Goal: Navigation & Orientation: Find specific page/section

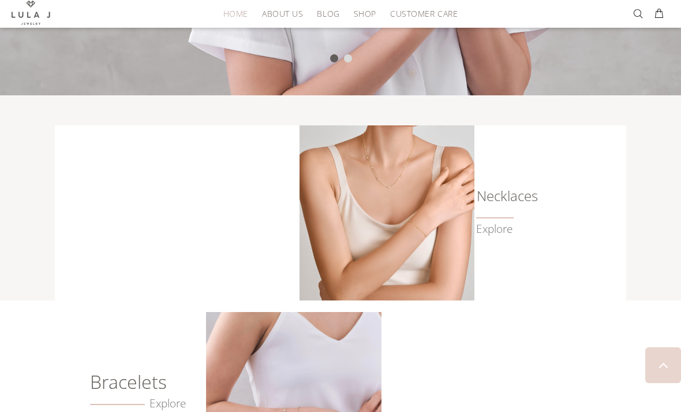
scroll to position [473, 0]
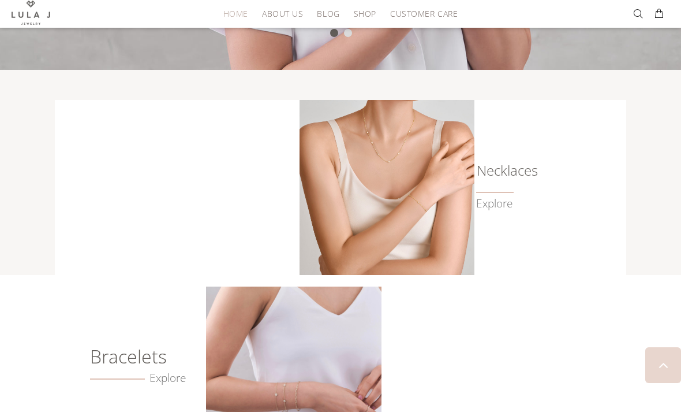
click at [509, 170] on h6 "Necklaces" at bounding box center [498, 171] width 45 height 12
click at [505, 165] on h6 "Necklaces" at bounding box center [498, 171] width 45 height 12
click at [454, 180] on img at bounding box center [387, 187] width 175 height 175
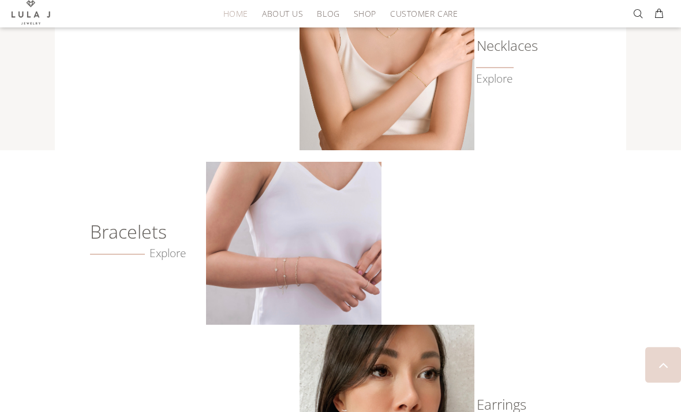
scroll to position [602, 0]
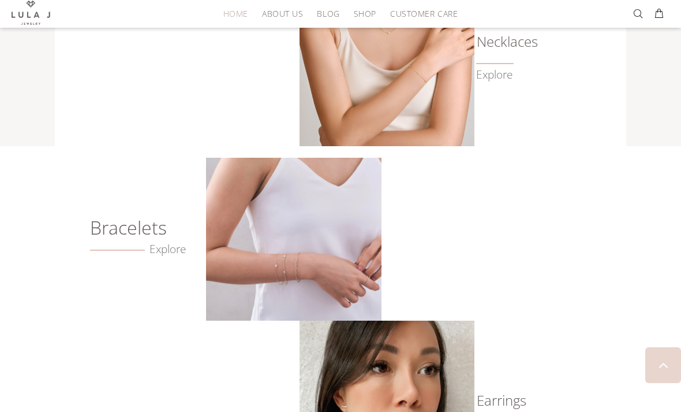
click at [295, 201] on img at bounding box center [293, 239] width 175 height 163
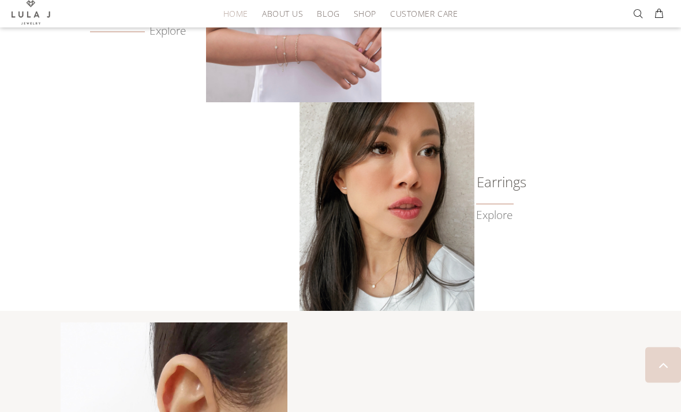
scroll to position [820, 0]
click at [510, 197] on link at bounding box center [496, 202] width 40 height 10
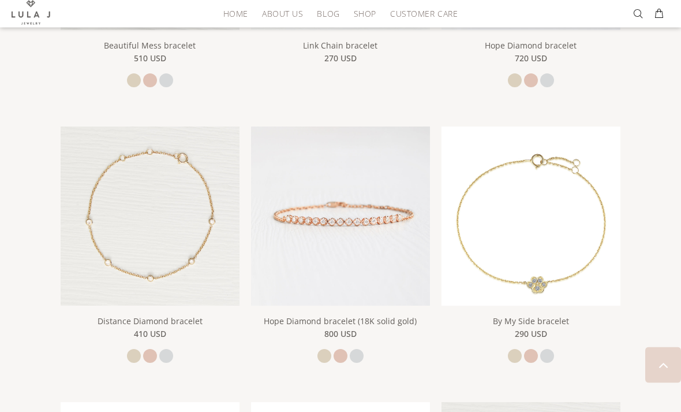
scroll to position [413, 0]
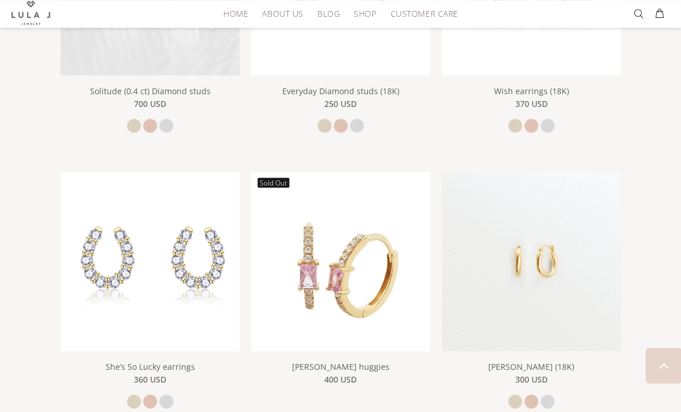
scroll to position [832, 0]
